Goal: Task Accomplishment & Management: Complete application form

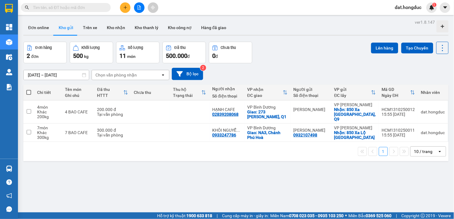
click at [67, 8] on input "text" at bounding box center [68, 7] width 71 height 7
paste input "VPĐL1310250023"
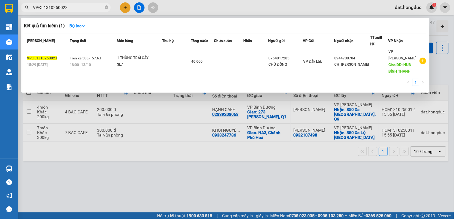
type input "VPĐL1310250023"
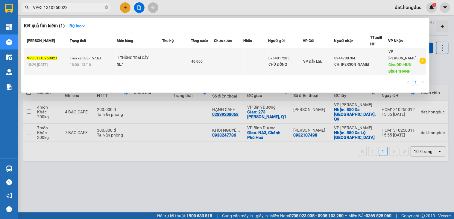
click at [53, 62] on div "15:29 [DATE]" at bounding box center [47, 64] width 41 height 7
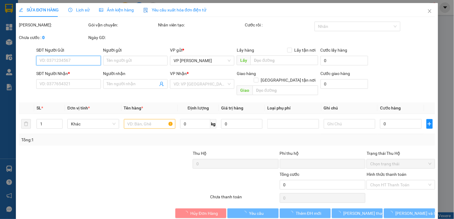
type input "0764017285"
type input "CHÚ ĐỒNG"
type input "0944700704"
type input "CHỊ [PERSON_NAME]"
type input "HUB BÌNH THẠNH"
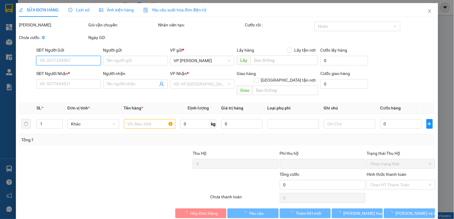
type input "0"
type input "40.000"
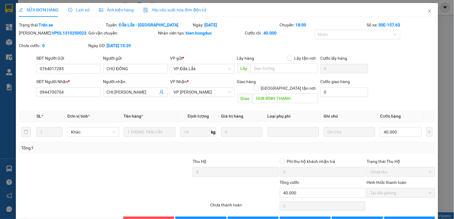
click at [438, 28] on div "SỬA ĐƠN HÀNG Lịch sử Ảnh kiện hàng Yêu cầu xuất hóa đơn điện tử Total Paid Fee …" at bounding box center [227, 109] width 454 height 219
click at [428, 11] on icon "close" at bounding box center [430, 11] width 5 height 5
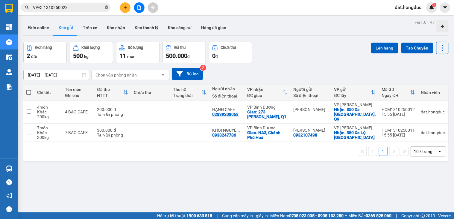
click at [108, 7] on icon "close-circle" at bounding box center [107, 7] width 4 height 4
click at [129, 7] on button at bounding box center [125, 7] width 10 height 10
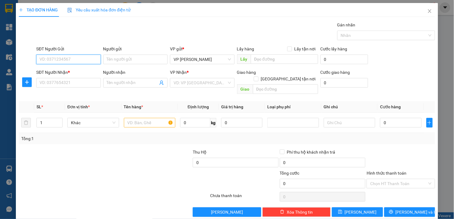
click at [88, 59] on input "SĐT Người Gửi" at bounding box center [68, 60] width 64 height 10
paste input "0913193411"
type input "0913193411"
click at [113, 58] on input "Người gửi" at bounding box center [135, 60] width 64 height 10
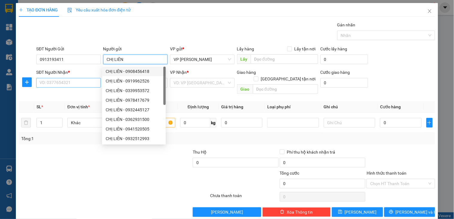
type input "CHỊ LIÊN"
click at [58, 83] on input "SĐT Người Nhận *" at bounding box center [68, 83] width 64 height 10
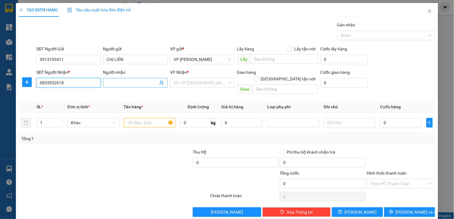
type input "0835952618"
click at [121, 81] on input "Người nhận" at bounding box center [132, 82] width 51 height 7
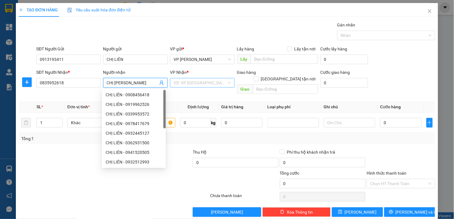
type input "CHỊ [PERSON_NAME]"
click at [191, 81] on input "search" at bounding box center [200, 82] width 53 height 9
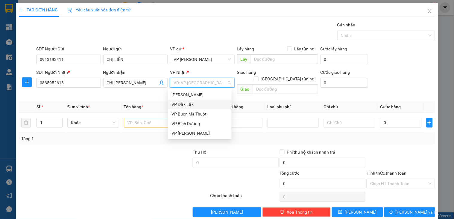
click at [192, 102] on div "VP Đắk Lắk" at bounding box center [200, 104] width 57 height 7
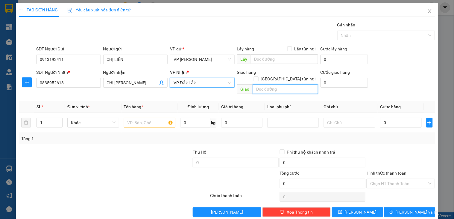
click at [253, 84] on input "text" at bounding box center [285, 89] width 65 height 10
type input "07 Bà Triệu, [GEOGRAPHIC_DATA], [GEOGRAPHIC_DATA]"
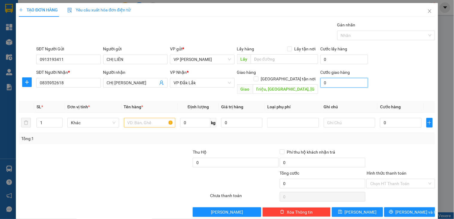
click at [331, 82] on input "0" at bounding box center [345, 83] width 48 height 10
type input "1"
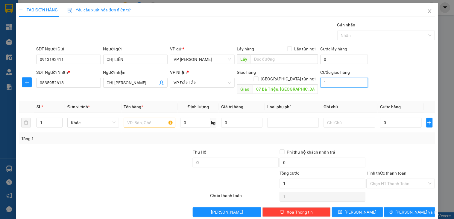
type input "15"
type input "150"
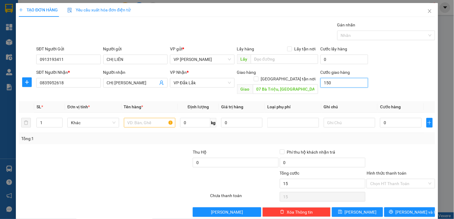
type input "150"
type input "1.500"
type input "150.000"
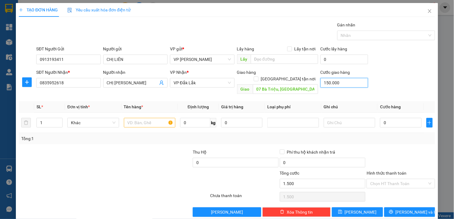
type input "150.000"
click at [388, 118] on input "0" at bounding box center [400, 123] width 41 height 10
type input "4"
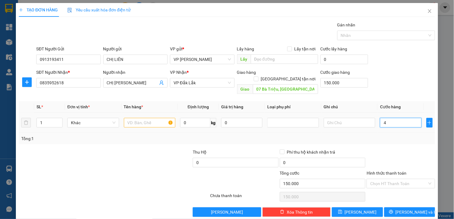
type input "150.004"
type input "48"
type input "150.048"
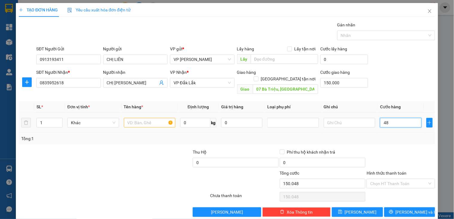
type input "480"
type input "150.480"
type input "4.800"
type input "154.800"
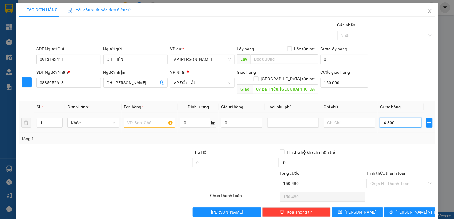
type input "154.800"
type input "480.000"
type input "630.000"
type input "480.000"
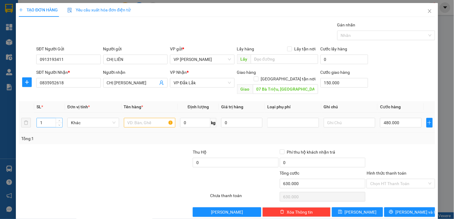
click at [55, 118] on input "1" at bounding box center [49, 122] width 25 height 9
type input "17"
click at [138, 118] on input "text" at bounding box center [150, 123] width 52 height 10
type input "KIỆN VẬT TƯ Y TẾ"
click at [396, 179] on input "Hình thức thanh toán" at bounding box center [399, 183] width 57 height 9
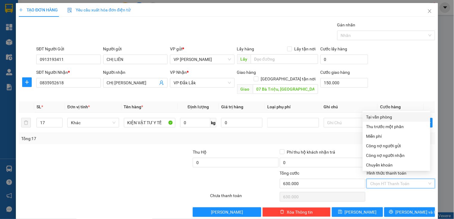
click at [393, 119] on div "Tại văn phòng" at bounding box center [397, 117] width 61 height 7
type input "0"
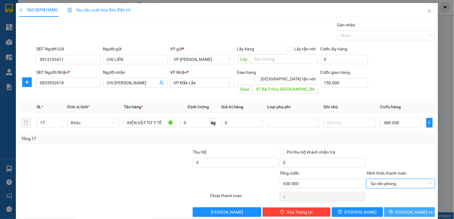
click at [403, 209] on span "[PERSON_NAME] và In" at bounding box center [417, 212] width 42 height 7
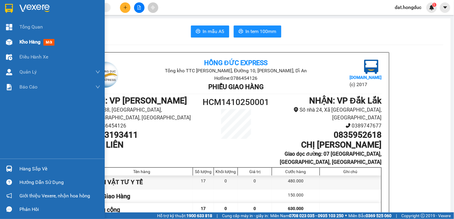
click at [23, 40] on span "Kho hàng" at bounding box center [29, 42] width 21 height 6
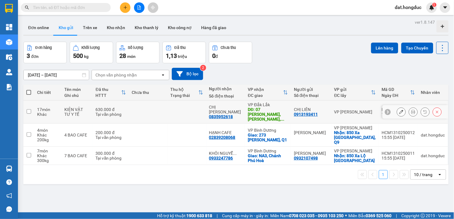
click at [400, 110] on icon at bounding box center [402, 112] width 4 height 4
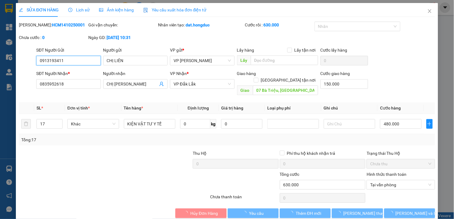
type input "0913193411"
type input "CHỊ LIÊN"
type input "0835952618"
type input "CHỊ [PERSON_NAME]"
type input "07 Bà Triệu, [GEOGRAPHIC_DATA], [GEOGRAPHIC_DATA]"
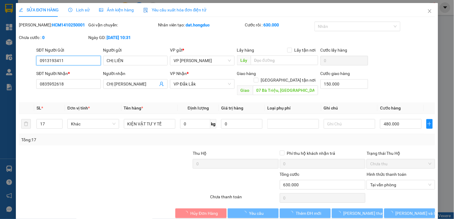
type input "150.000"
type input "0"
type input "630.000"
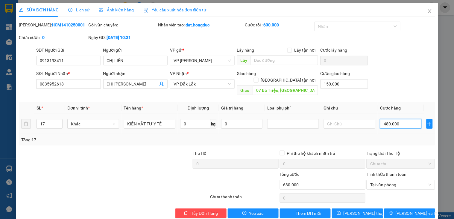
click at [396, 119] on input "480.000" at bounding box center [400, 124] width 41 height 10
type input "5"
type input "150.005"
type input "52"
type input "150.052"
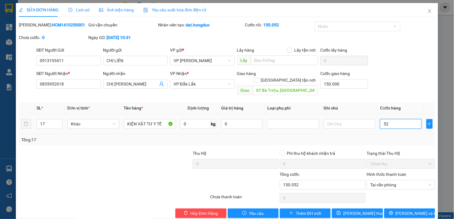
type input "525"
type input "150.525"
type input "5.250"
type input "202.500"
type input "525.000"
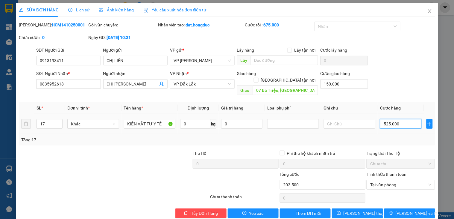
type input "675.000"
type input "525.000"
click at [408, 210] on span "[PERSON_NAME] và In" at bounding box center [417, 213] width 42 height 7
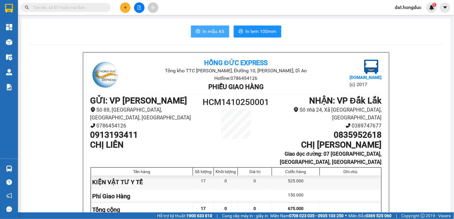
click at [214, 34] on span "In mẫu A5" at bounding box center [214, 31] width 22 height 7
click at [85, 5] on input "text" at bounding box center [68, 7] width 71 height 7
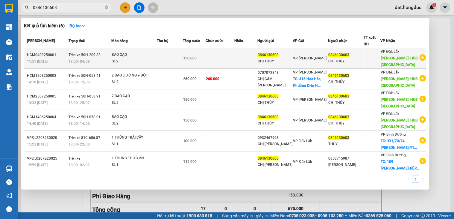
type input "0846130603"
click at [370, 55] on div at bounding box center [372, 58] width 16 height 6
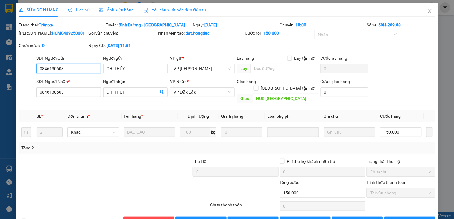
type input "0846130603"
type input "CHỊ THÚY"
type input "0846130603"
type input "CHỊ THÚY"
type input "HUB [GEOGRAPHIC_DATA]"
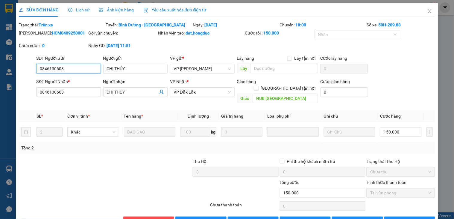
type input "0"
type input "150.000"
click at [300, 218] on span "Thêm ĐH mới" at bounding box center [308, 221] width 25 height 7
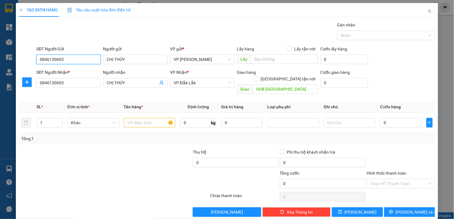
scroll to position [3, 0]
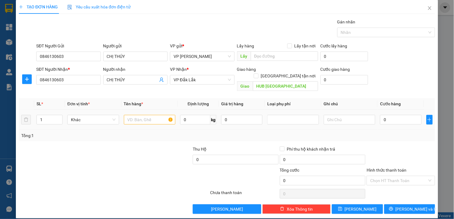
drag, startPoint x: 58, startPoint y: 111, endPoint x: 128, endPoint y: 114, distance: 69.8
click at [58, 117] on icon "up" at bounding box center [59, 118] width 2 height 2
type input "2"
click at [135, 115] on input "text" at bounding box center [150, 120] width 52 height 10
drag, startPoint x: 424, startPoint y: 8, endPoint x: 421, endPoint y: 10, distance: 4.3
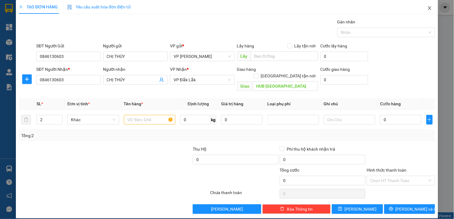
click at [428, 8] on icon "close" at bounding box center [430, 8] width 5 height 5
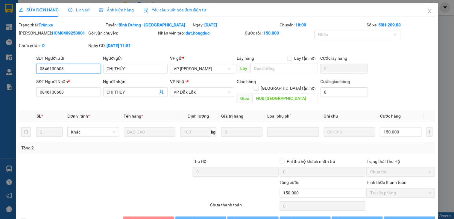
type input "0846130603"
type input "CHỊ THÚY"
type input "0846130603"
type input "CHỊ THÚY"
type input "HUB [GEOGRAPHIC_DATA]"
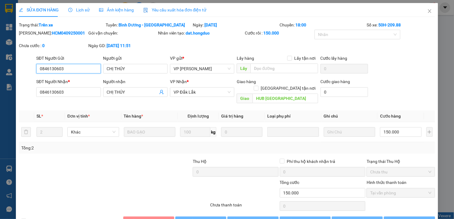
type input "0"
type input "150.000"
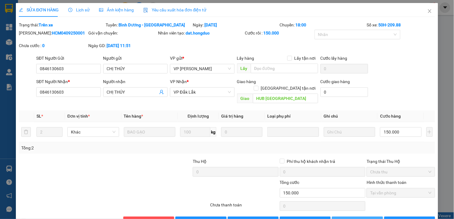
click at [362, 218] on span "[PERSON_NAME] thay đổi" at bounding box center [368, 221] width 48 height 7
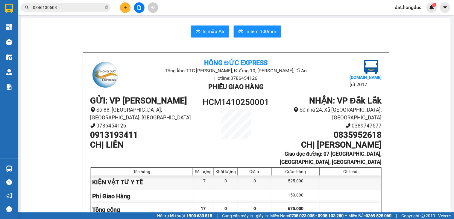
click at [67, 8] on input "0846130603" at bounding box center [68, 7] width 71 height 7
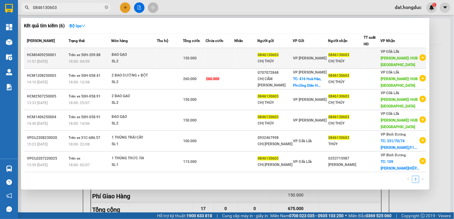
click at [374, 60] on div at bounding box center [372, 58] width 16 height 6
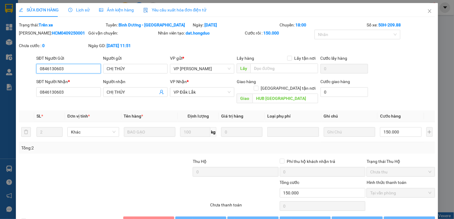
type input "0846130603"
type input "CHỊ THÚY"
type input "0846130603"
type input "CHỊ THÚY"
type input "HUB [GEOGRAPHIC_DATA]"
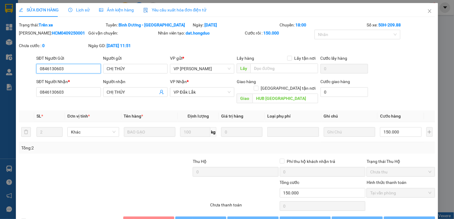
type input "0"
type input "150.000"
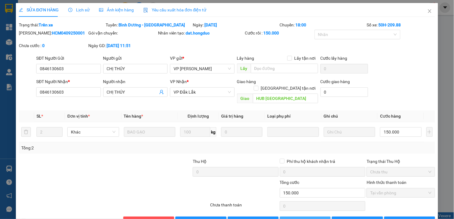
click at [308, 218] on span "Thêm ĐH mới" at bounding box center [308, 221] width 25 height 7
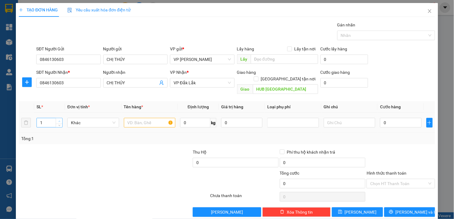
click at [58, 120] on icon "up" at bounding box center [59, 121] width 2 height 2
type input "2"
click at [136, 118] on input "text" at bounding box center [150, 123] width 52 height 10
type input "2 BAO GẠO"
click at [388, 118] on input "0" at bounding box center [400, 123] width 41 height 10
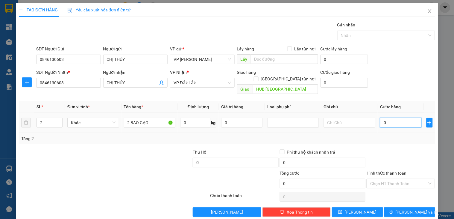
type input "1"
type input "15"
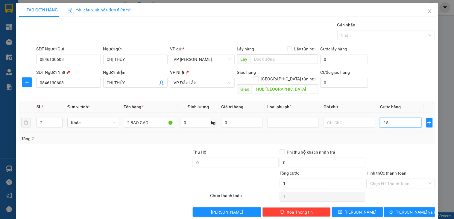
type input "15"
type input "150"
type input "1.500"
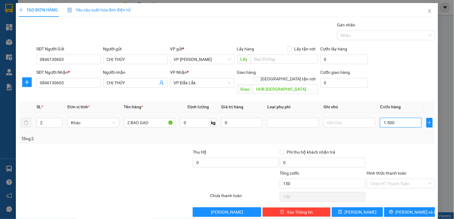
type input "1.500"
type input "15.000"
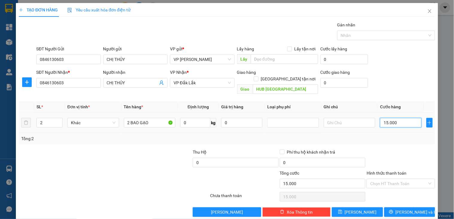
type input "150.000"
drag, startPoint x: 403, startPoint y: 179, endPoint x: 406, endPoint y: 128, distance: 50.7
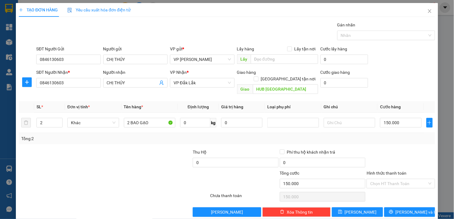
click at [403, 179] on input "Hình thức thanh toán" at bounding box center [399, 183] width 57 height 9
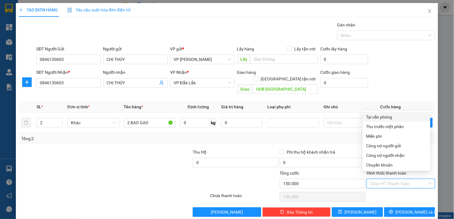
click at [390, 115] on div "Tại văn phòng" at bounding box center [397, 117] width 61 height 7
type input "0"
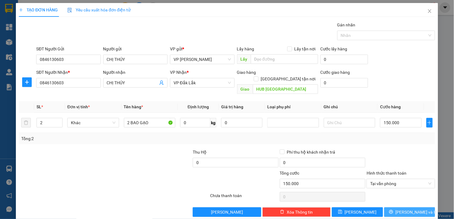
click at [398, 207] on button "[PERSON_NAME] và In" at bounding box center [410, 212] width 51 height 10
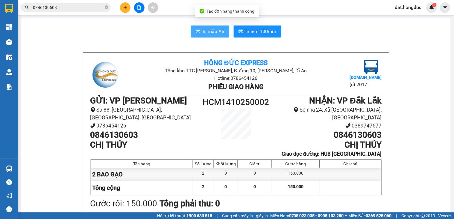
drag, startPoint x: 211, startPoint y: 31, endPoint x: 236, endPoint y: 39, distance: 25.7
click at [211, 31] on span "In mẫu A5" at bounding box center [214, 31] width 22 height 7
click at [219, 32] on span "In mẫu A5" at bounding box center [214, 31] width 22 height 7
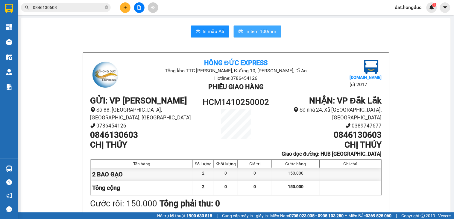
click at [257, 30] on span "In tem 100mm" at bounding box center [261, 31] width 31 height 7
click at [105, 8] on icon "close-circle" at bounding box center [107, 7] width 4 height 4
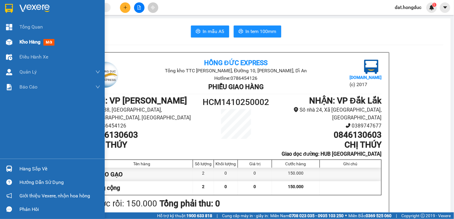
click at [26, 43] on span "Kho hàng" at bounding box center [29, 42] width 21 height 6
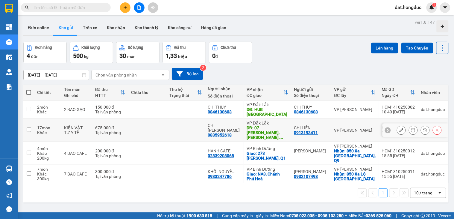
click at [412, 128] on icon at bounding box center [414, 130] width 4 height 4
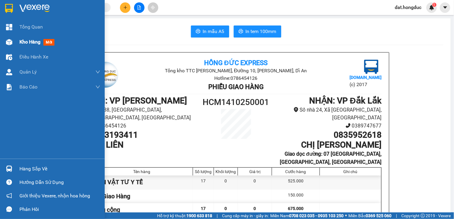
click at [30, 42] on span "Kho hàng" at bounding box center [29, 42] width 21 height 6
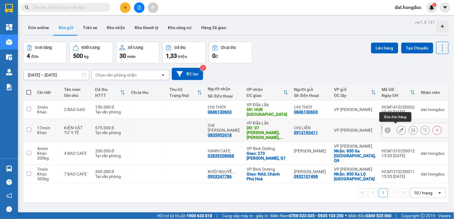
click at [412, 130] on icon at bounding box center [414, 130] width 4 height 4
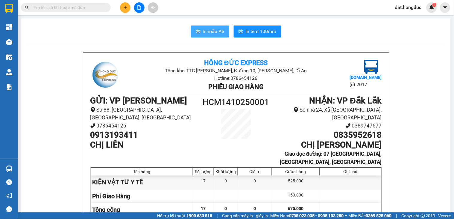
click at [203, 34] on span "In mẫu A5" at bounding box center [214, 31] width 22 height 7
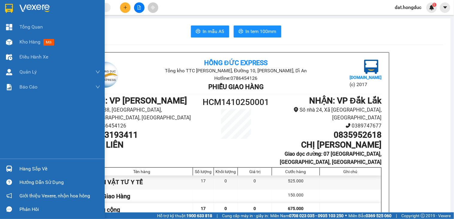
click at [19, 42] on span "Kho hàng" at bounding box center [29, 42] width 21 height 6
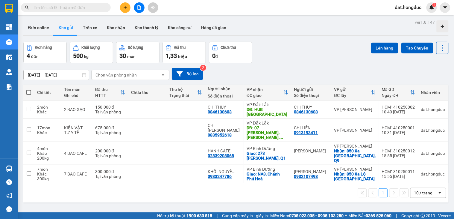
click at [88, 6] on input "text" at bounding box center [68, 7] width 71 height 7
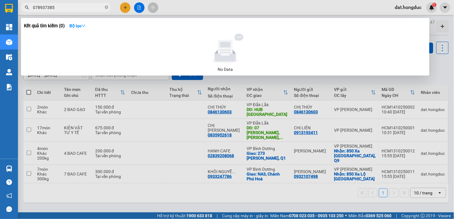
type input "0789373853"
drag, startPoint x: 66, startPoint y: 7, endPoint x: 11, endPoint y: 3, distance: 55.3
click at [11, 3] on section "Kết quả tìm kiếm ( 0 ) Bộ lọc No Data 0789373853 dat.hongduc 1 Tổng Quan Kho hà…" at bounding box center [227, 109] width 454 height 219
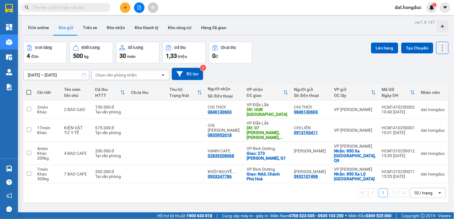
click at [98, 8] on input "text" at bounding box center [68, 7] width 71 height 7
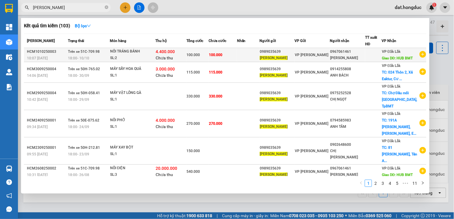
type input "[PERSON_NAME]"
click at [420, 57] on icon "plus-circle" at bounding box center [423, 54] width 7 height 7
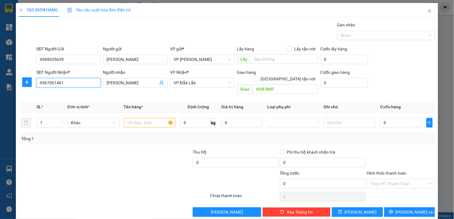
click at [83, 83] on input "0967061461" at bounding box center [68, 83] width 64 height 10
drag, startPoint x: 83, startPoint y: 83, endPoint x: 32, endPoint y: 83, distance: 50.9
click at [32, 83] on div "SĐT Người Nhận * 0967061461 0967061461 Người nhận ANH NGỌC THÁI VP Nhận * VP [G…" at bounding box center [227, 83] width 418 height 28
type input "0934774774"
click at [143, 82] on input "[PERSON_NAME]" at bounding box center [132, 82] width 51 height 7
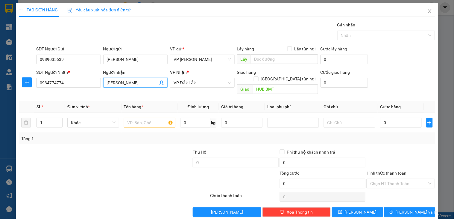
click at [143, 82] on input "[PERSON_NAME]" at bounding box center [132, 82] width 51 height 7
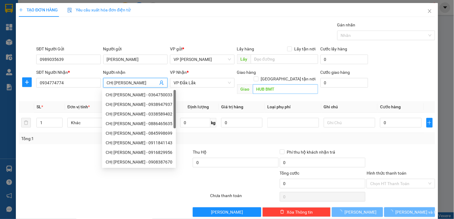
type input "CHỊ [PERSON_NAME]"
click at [274, 84] on input "HUB BMT" at bounding box center [285, 89] width 65 height 10
click at [285, 75] on label "[GEOGRAPHIC_DATA] tận nơi" at bounding box center [286, 78] width 64 height 7
click at [258, 76] on input "[GEOGRAPHIC_DATA] tận nơi" at bounding box center [256, 78] width 4 height 4
checkbox input "true"
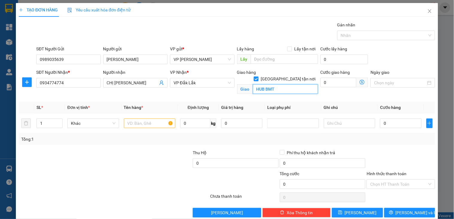
click at [282, 84] on input "HUB BMT" at bounding box center [285, 89] width 65 height 10
type input "59 [PERSON_NAME], [PERSON_NAME], TpBMT"
click at [334, 81] on input "0" at bounding box center [339, 83] width 36 height 10
type input "1"
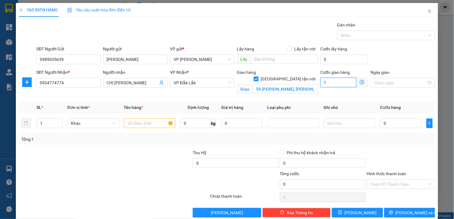
type input "1"
type input "13"
type input "130"
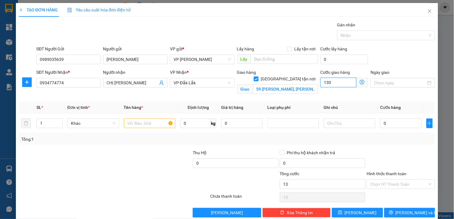
type input "130"
type input "1.300"
type input "13.000"
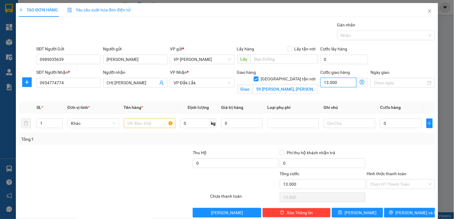
type input "130.000"
drag, startPoint x: 59, startPoint y: 119, endPoint x: 70, endPoint y: 119, distance: 11.7
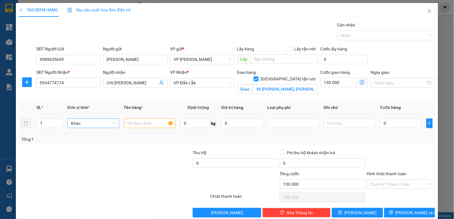
click at [59, 119] on span "Increase Value" at bounding box center [59, 121] width 7 height 4
type input "3"
click at [143, 126] on input "text" at bounding box center [150, 123] width 52 height 10
type input "3 KIỆN MÁY"
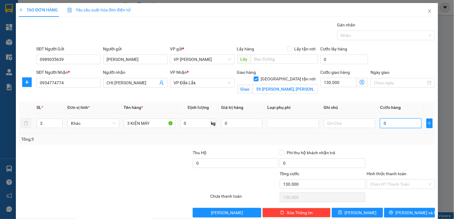
click at [390, 121] on input "0" at bounding box center [400, 123] width 41 height 10
type input "3"
type input "130.003"
type input "389"
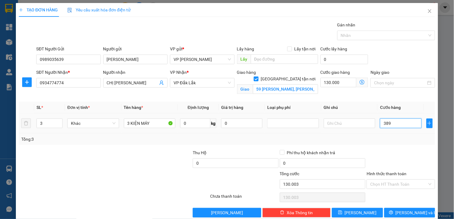
type input "130.389"
type input "38"
type input "130.038"
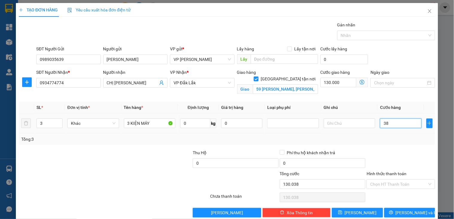
type input "385"
type input "130.385"
type input "38.500"
type input "168.500"
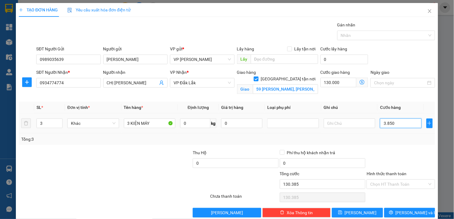
type input "168.500"
type input "385.000"
type input "515.000"
type input "385.000"
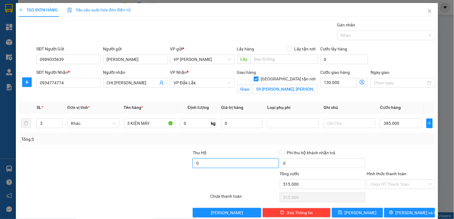
click at [236, 166] on input "0" at bounding box center [236, 163] width 86 height 10
type input "24.200.000"
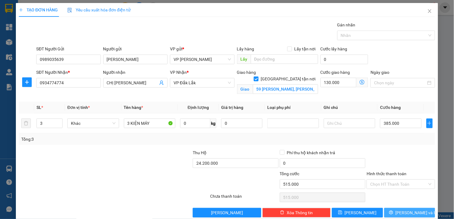
click at [394, 213] on icon "printer" at bounding box center [391, 212] width 4 height 4
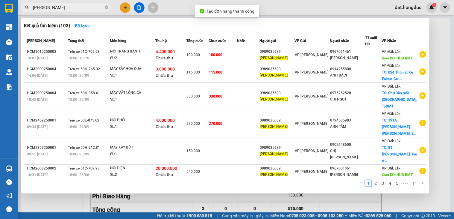
click at [436, 35] on div at bounding box center [227, 109] width 454 height 219
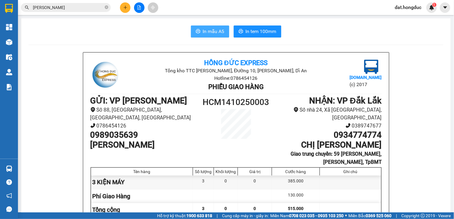
click at [209, 31] on span "In mẫu A5" at bounding box center [214, 31] width 22 height 7
drag, startPoint x: 267, startPoint y: 28, endPoint x: 242, endPoint y: 54, distance: 36.2
click at [267, 28] on span "In tem 100mm" at bounding box center [261, 31] width 31 height 7
click at [105, 8] on icon "close-circle" at bounding box center [107, 7] width 4 height 4
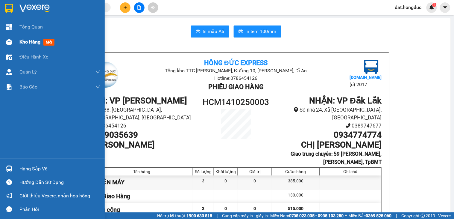
click at [31, 42] on span "Kho hàng" at bounding box center [29, 42] width 21 height 6
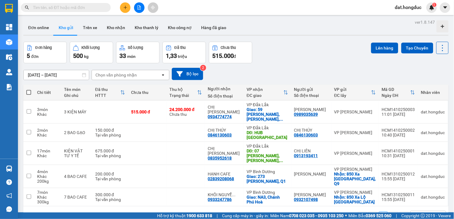
click at [41, 6] on input "text" at bounding box center [68, 7] width 71 height 7
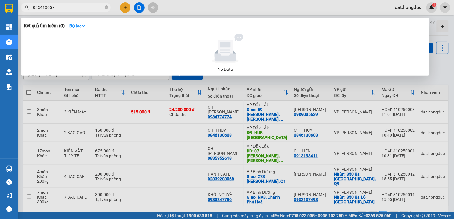
type input "0354100570"
click at [106, 7] on icon "close-circle" at bounding box center [107, 7] width 4 height 4
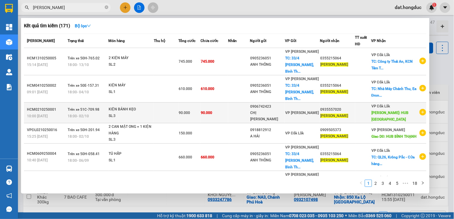
type input "[PERSON_NAME]"
click at [422, 109] on icon "plus-circle" at bounding box center [423, 112] width 7 height 7
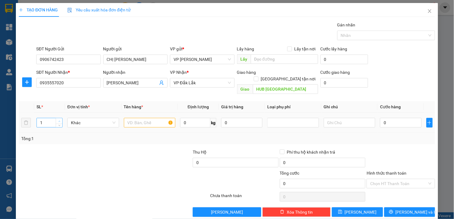
click at [58, 119] on span "up" at bounding box center [60, 121] width 4 height 4
click at [58, 120] on icon "up" at bounding box center [59, 121] width 2 height 2
type input "5"
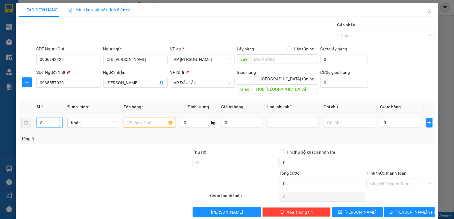
click at [159, 118] on input "text" at bounding box center [150, 123] width 52 height 10
type input "KIỆN BÁNH KẸO"
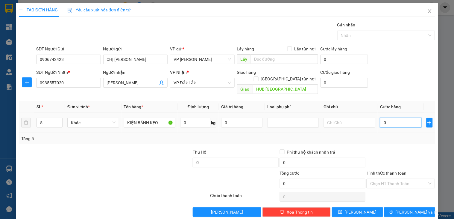
click at [391, 118] on input "0" at bounding box center [400, 123] width 41 height 10
type input "1"
type input "12"
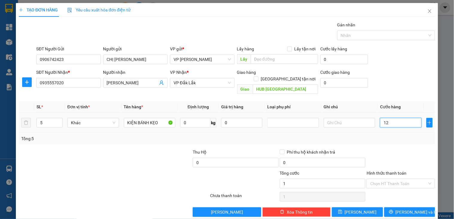
type input "12"
type input "125"
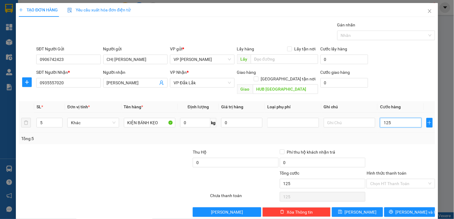
type input "1.250"
type input "125.000"
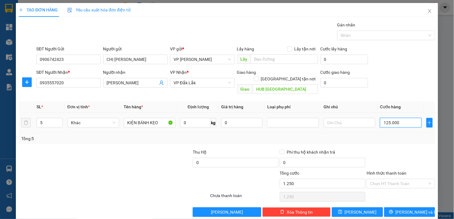
type input "125.000"
drag, startPoint x: 398, startPoint y: 207, endPoint x: 367, endPoint y: 105, distance: 106.3
click at [398, 207] on button "[PERSON_NAME] và In" at bounding box center [410, 212] width 51 height 10
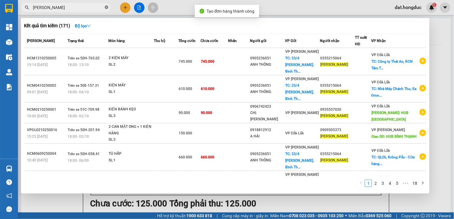
click at [105, 6] on icon "close-circle" at bounding box center [107, 7] width 4 height 4
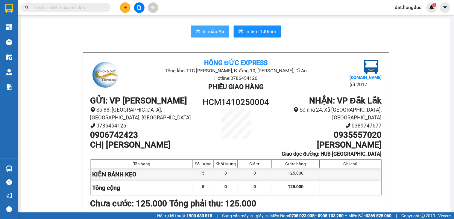
click at [216, 31] on span "In mẫu A5" at bounding box center [214, 31] width 22 height 7
click at [71, 5] on input "text" at bounding box center [68, 7] width 71 height 7
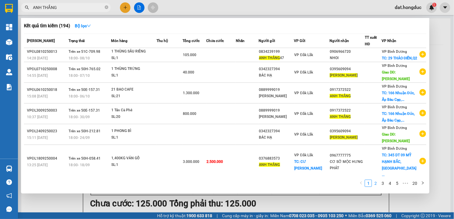
type input "ANH THẮNG"
click at [376, 185] on link "2" at bounding box center [376, 183] width 7 height 7
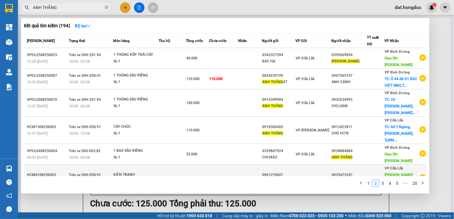
click at [247, 164] on td at bounding box center [250, 177] width 24 height 27
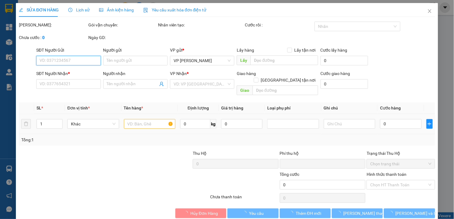
type input "0961270607"
type input "ANH THẮNG"
type input "0935473247"
type input "ÔNG LONG"
type input "HUB [GEOGRAPHIC_DATA]"
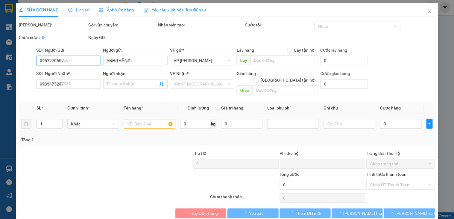
type input "0"
type input "45.000"
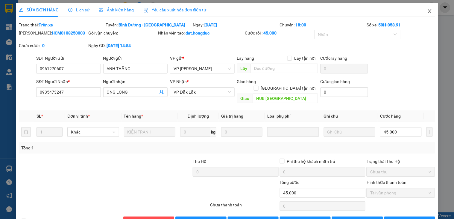
click at [428, 10] on icon "close" at bounding box center [430, 11] width 5 height 5
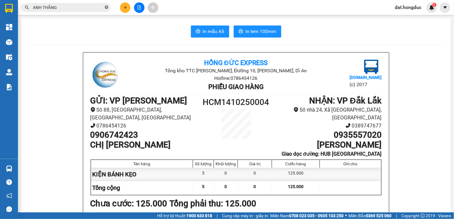
click at [107, 7] on icon "close-circle" at bounding box center [107, 7] width 4 height 4
click at [258, 32] on span "In tem 100mm" at bounding box center [261, 31] width 31 height 7
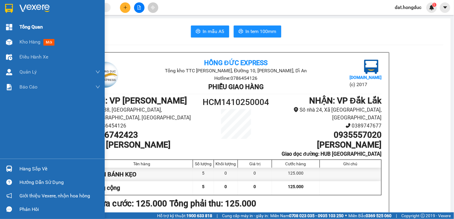
drag, startPoint x: 31, startPoint y: 41, endPoint x: 95, endPoint y: 32, distance: 64.7
click at [31, 41] on span "Kho hàng" at bounding box center [29, 42] width 21 height 6
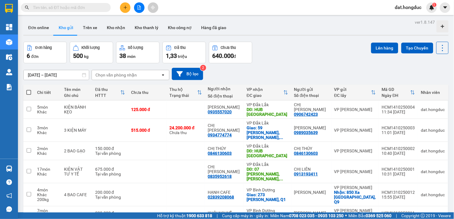
click at [103, 7] on input "text" at bounding box center [68, 7] width 71 height 7
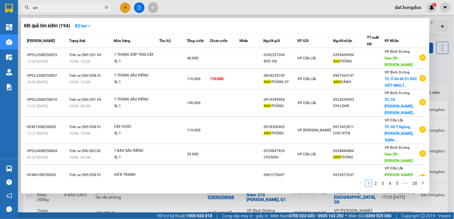
type input "a"
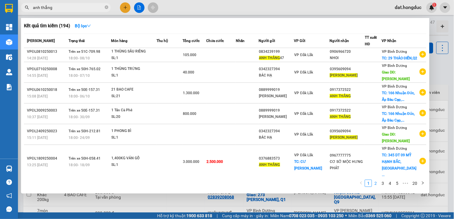
click at [378, 184] on link "2" at bounding box center [376, 183] width 7 height 7
click at [382, 181] on link "3" at bounding box center [383, 183] width 7 height 7
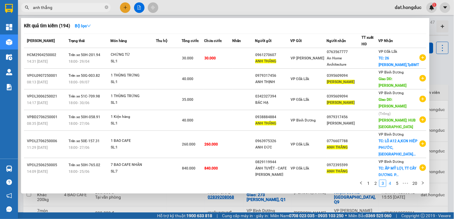
click at [390, 184] on link "4" at bounding box center [390, 183] width 7 height 7
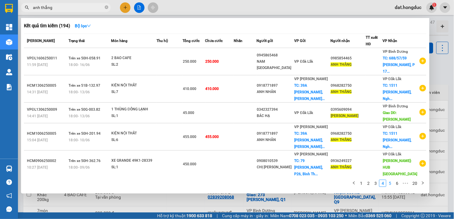
click at [389, 183] on link "5" at bounding box center [390, 183] width 7 height 7
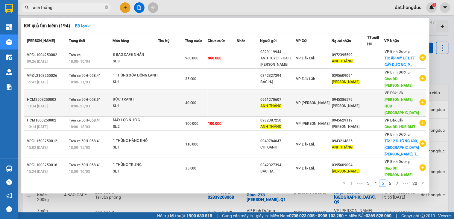
click at [235, 108] on td at bounding box center [222, 102] width 29 height 27
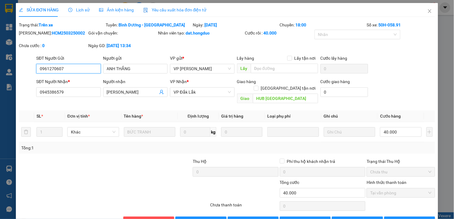
drag, startPoint x: 68, startPoint y: 67, endPoint x: 14, endPoint y: 69, distance: 54.3
click at [14, 69] on div "SỬA ĐƠN HÀNG Lịch sử Ảnh kiện hàng Yêu cầu xuất hóa đơn điện tử Total Paid Fee …" at bounding box center [227, 109] width 454 height 219
click at [428, 11] on icon "close" at bounding box center [429, 11] width 3 height 4
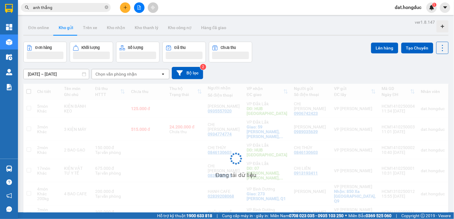
click at [74, 10] on input "anh thắng" at bounding box center [68, 7] width 71 height 7
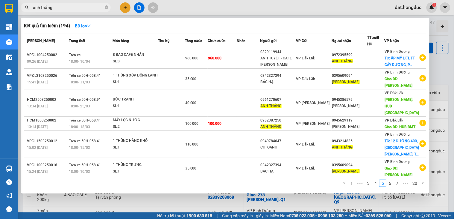
click at [74, 10] on input "anh thắng" at bounding box center [68, 7] width 71 height 7
paste input "0961270607"
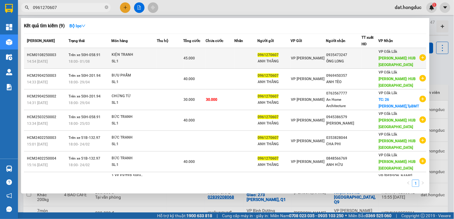
type input "0961270607"
click at [372, 61] on div at bounding box center [370, 58] width 16 height 6
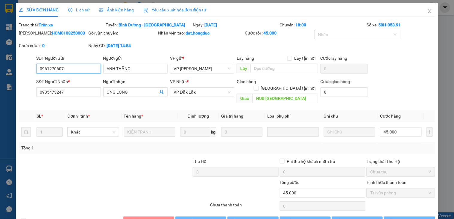
type input "0961270607"
type input "ANH THẮNG"
type input "0935473247"
type input "ÔNG LONG"
type input "HUB [GEOGRAPHIC_DATA]"
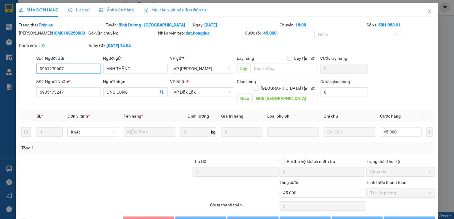
type input "0"
type input "45.000"
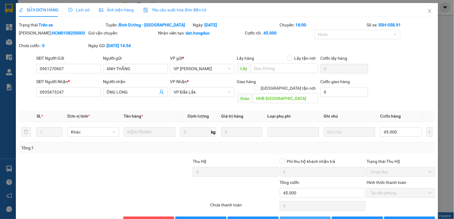
click at [306, 218] on span "Thêm ĐH mới" at bounding box center [308, 221] width 25 height 7
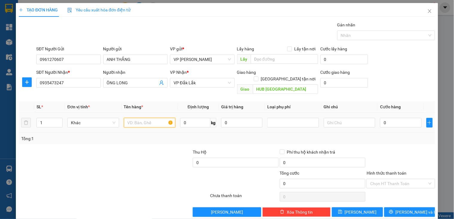
click at [140, 118] on input "text" at bounding box center [150, 123] width 52 height 10
type input "KIỆN TRANH"
click at [399, 118] on input "0" at bounding box center [400, 123] width 41 height 10
type input "4"
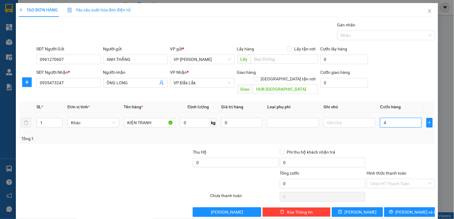
type input "4"
type input "45"
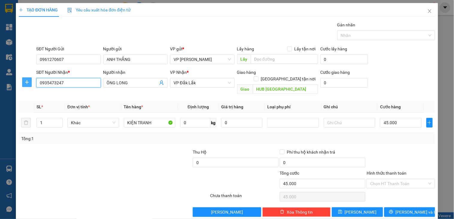
drag, startPoint x: 67, startPoint y: 82, endPoint x: 25, endPoint y: 82, distance: 41.6
click at [25, 82] on div "SĐT Người Nhận * 0935473247 Người nhận ÔNG LONG VP Nhận * VP [GEOGRAPHIC_DATA] …" at bounding box center [227, 83] width 418 height 28
paste input "47/2/4 nguyễn văn đậu p6 bình thạnh 096127060"
drag, startPoint x: 73, startPoint y: 82, endPoint x: 17, endPoint y: 83, distance: 56.0
click at [17, 83] on div "TẠO ĐƠN HÀNG Yêu cầu xuất hóa đơn điện tử Transit Pickup Surcharge Ids Transit …" at bounding box center [227, 112] width 423 height 218
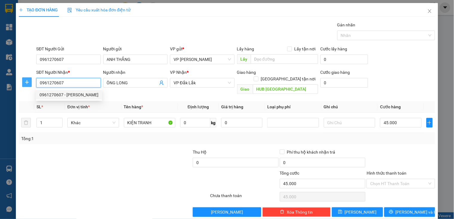
drag, startPoint x: 39, startPoint y: 81, endPoint x: 30, endPoint y: 81, distance: 9.0
click at [30, 81] on div "SĐT Người Nhận * 0961270607 Người nhận ÔNG LONG VP Nhận * VP [GEOGRAPHIC_DATA] …" at bounding box center [227, 83] width 418 height 28
paste input "0946324988"
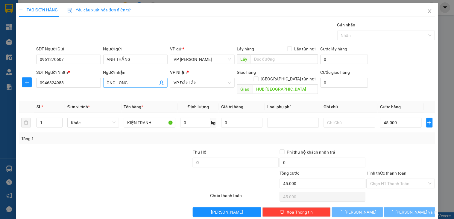
click at [120, 80] on input "ÔNG LONG" at bounding box center [132, 82] width 51 height 7
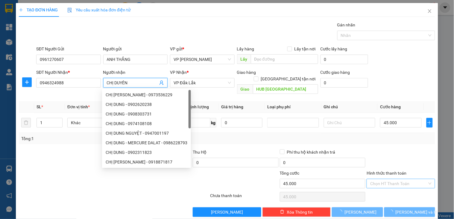
click at [382, 179] on input "Hình thức thanh toán" at bounding box center [399, 183] width 57 height 9
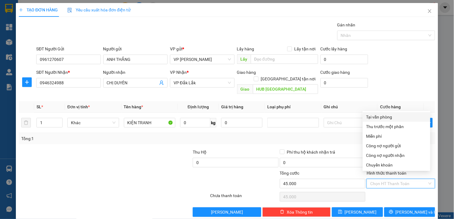
drag, startPoint x: 385, startPoint y: 116, endPoint x: 441, endPoint y: 161, distance: 72.1
click at [385, 116] on div "Tại văn phòng" at bounding box center [397, 117] width 61 height 7
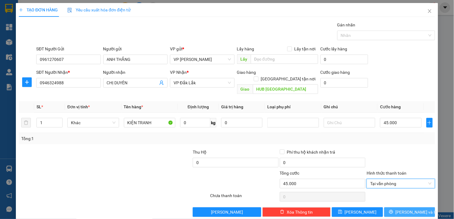
click at [407, 209] on span "[PERSON_NAME] và In" at bounding box center [417, 212] width 42 height 7
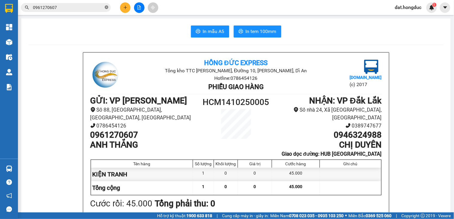
click at [108, 7] on icon "close-circle" at bounding box center [107, 7] width 4 height 4
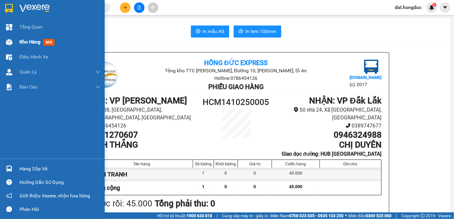
click at [26, 42] on span "Kho hàng" at bounding box center [29, 42] width 21 height 6
